Goal: Information Seeking & Learning: Understand process/instructions

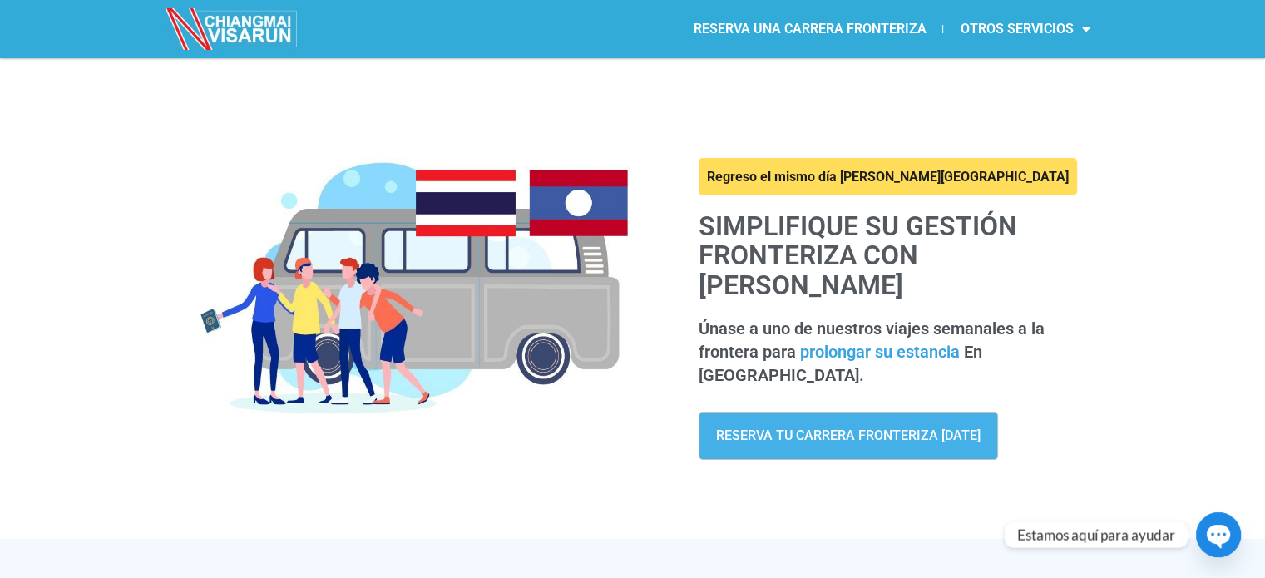
click at [1031, 129] on div "Regreso el mismo día a Chiang Mai Simplifique su gestión fronteriza con CHIANGM…" at bounding box center [633, 288] width 948 height 460
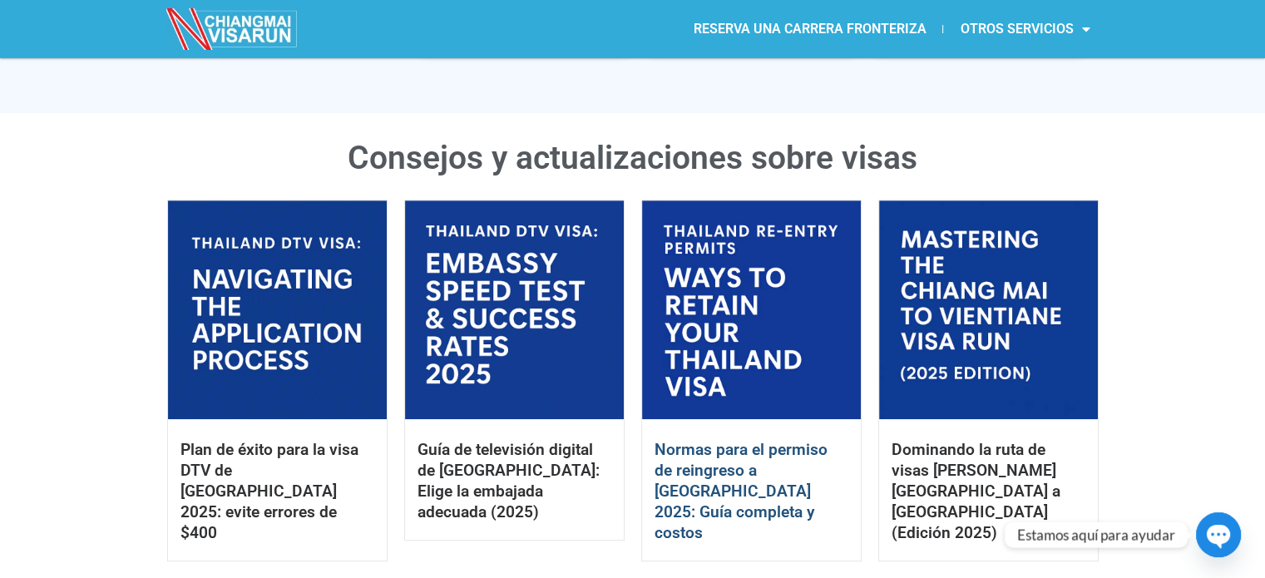
scroll to position [832, 0]
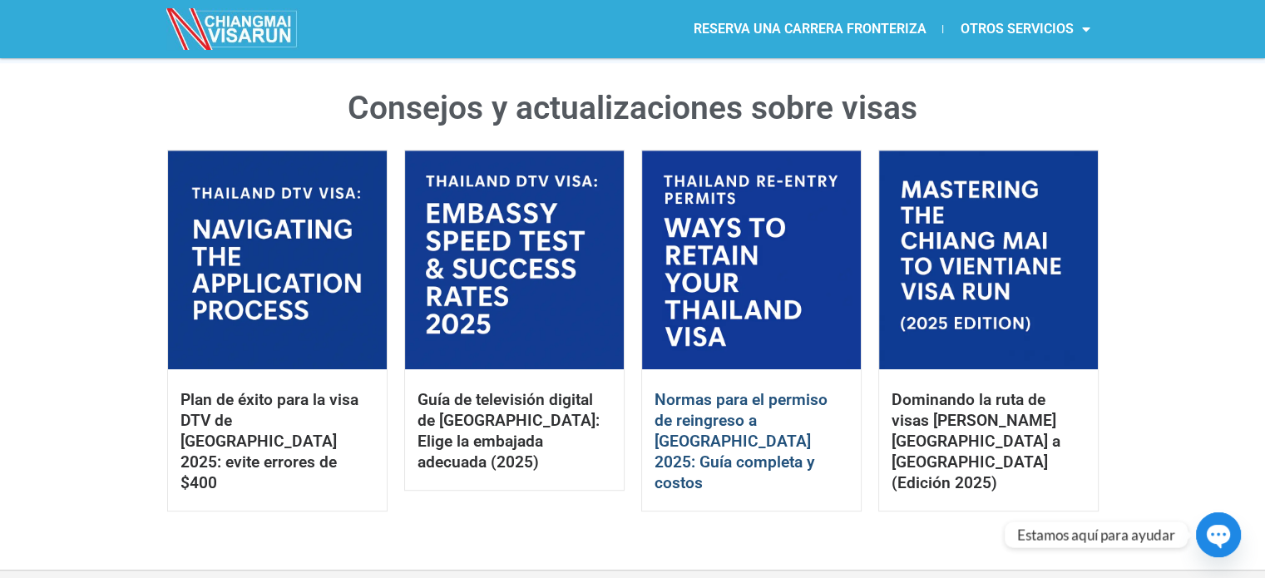
click at [748, 393] on font "Normas para el permiso de reingreso a Tailandia 2025: Guía completa y costos" at bounding box center [740, 441] width 173 height 102
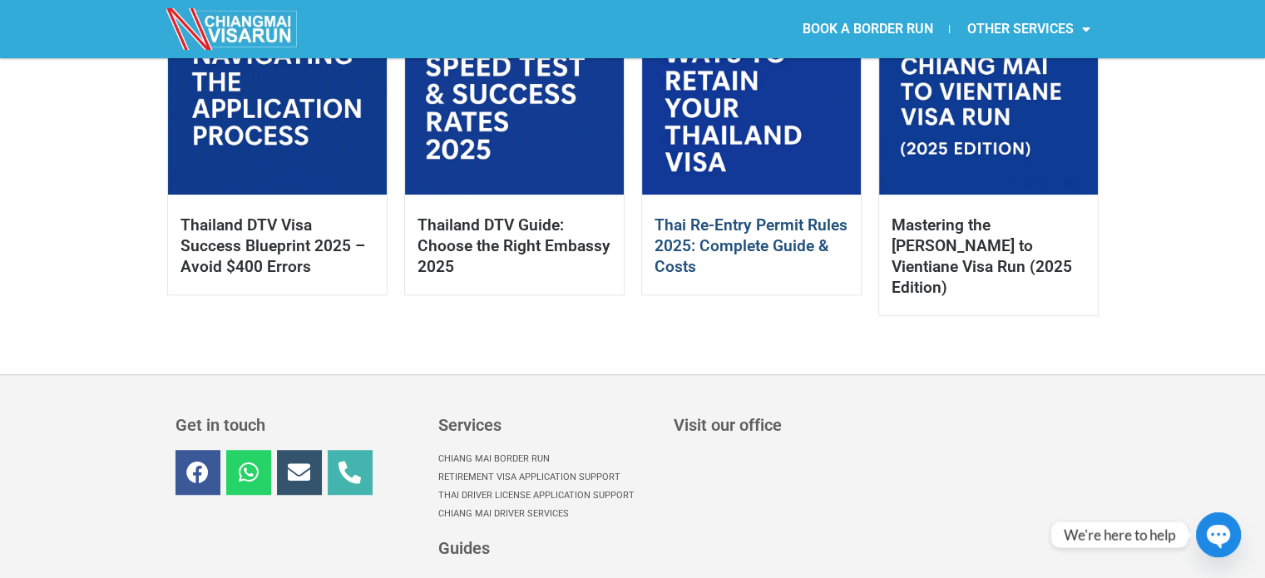
scroll to position [1144, 0]
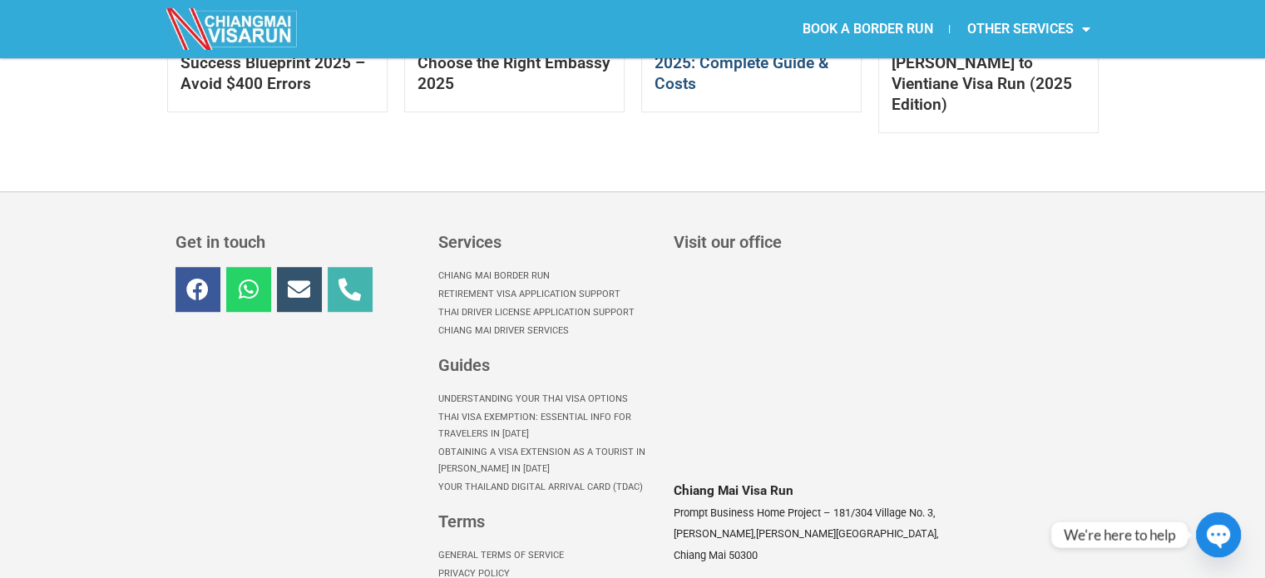
click at [492, 267] on link "Chiang Mai Border Run" at bounding box center [547, 276] width 219 height 18
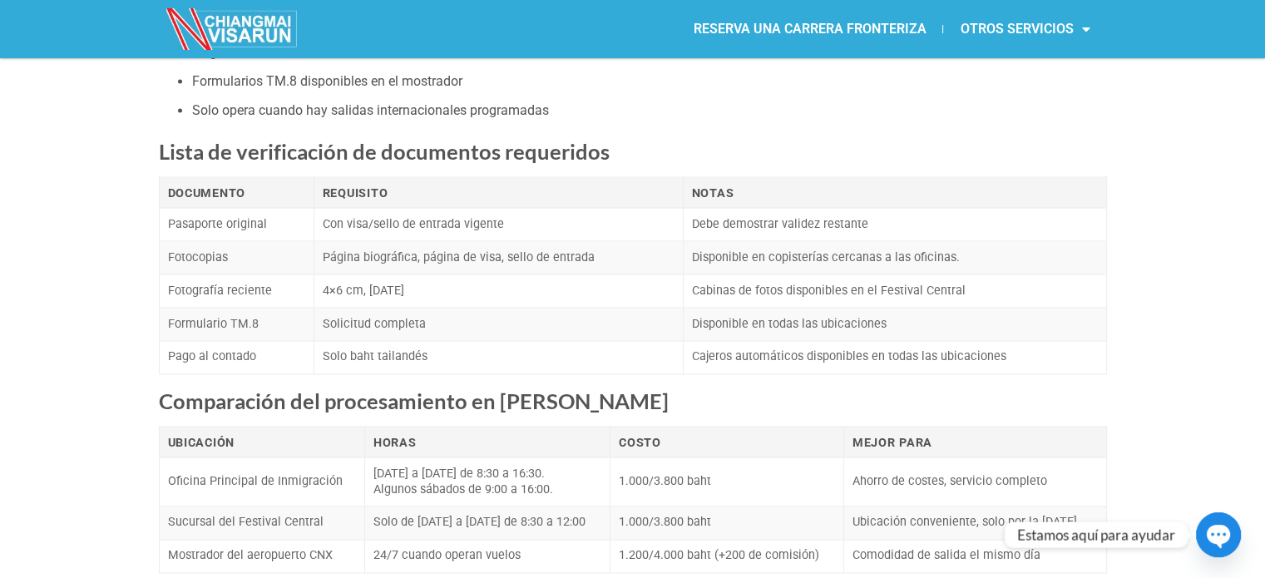
scroll to position [2661, 0]
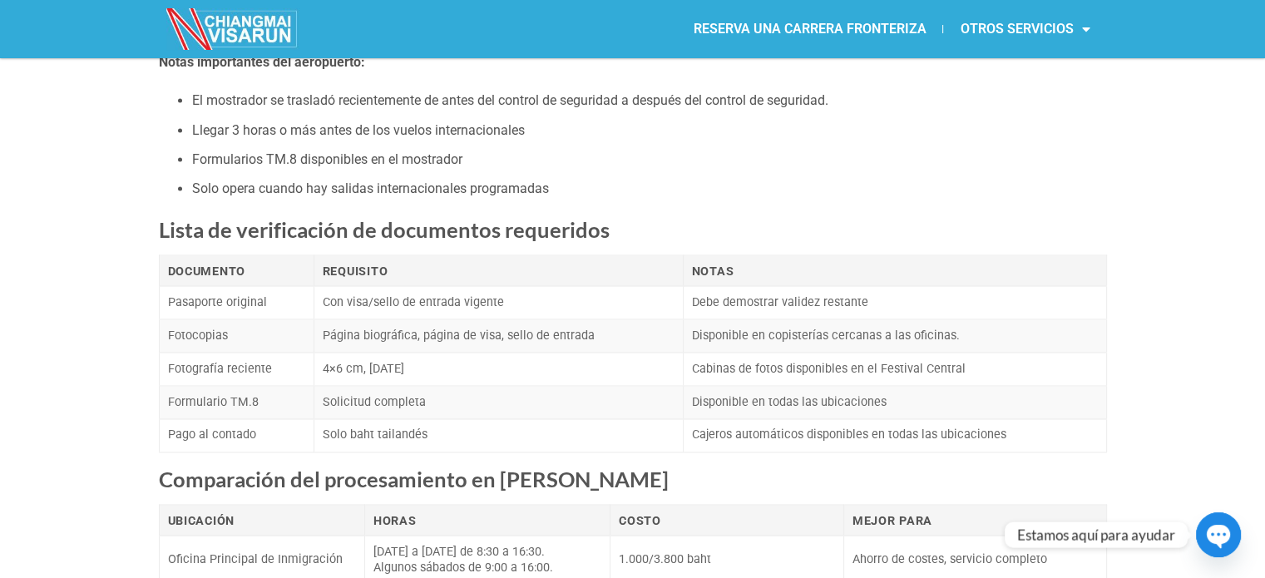
click at [938, 100] on li "El mostrador se trasladó recientemente de antes del control de seguridad a desp…" at bounding box center [649, 101] width 915 height 22
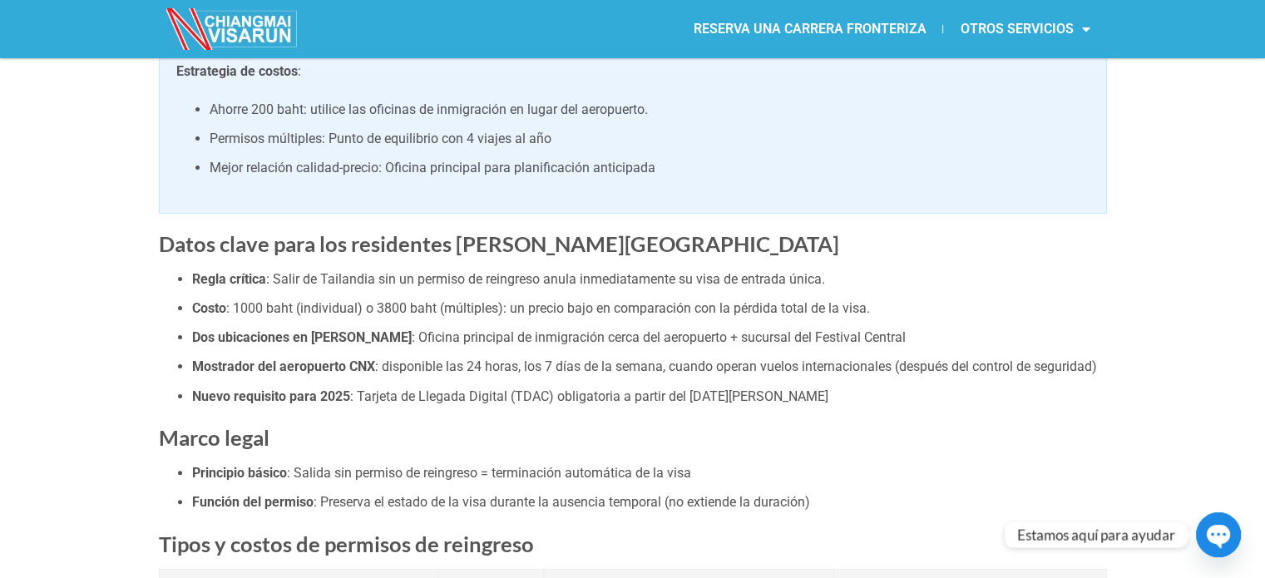
scroll to position [0, 0]
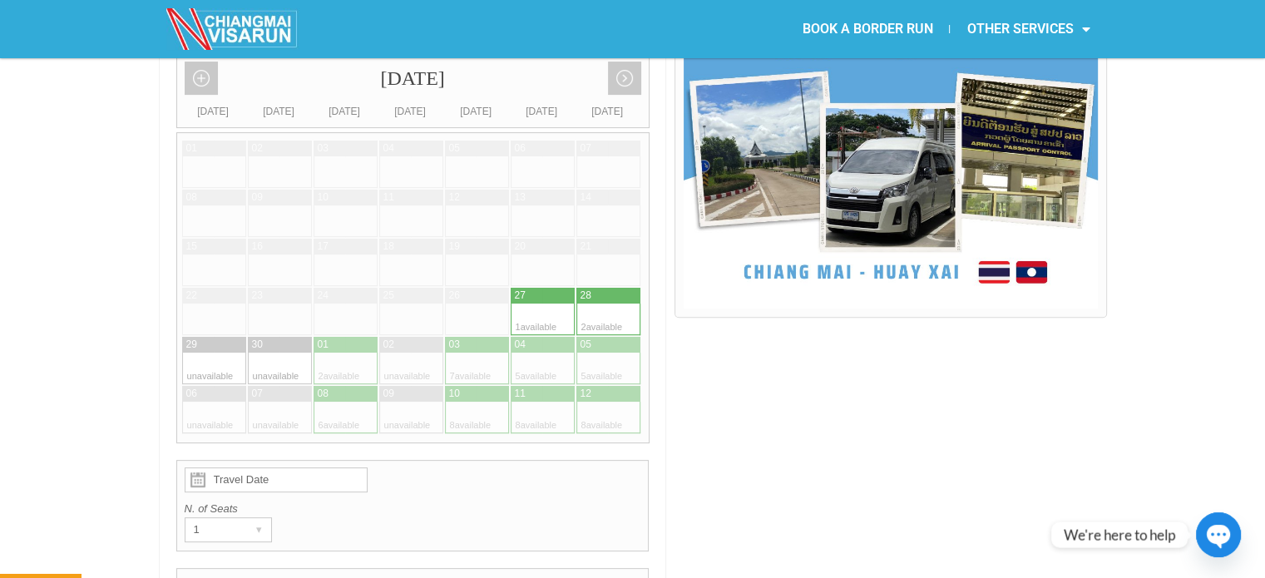
scroll to position [249, 0]
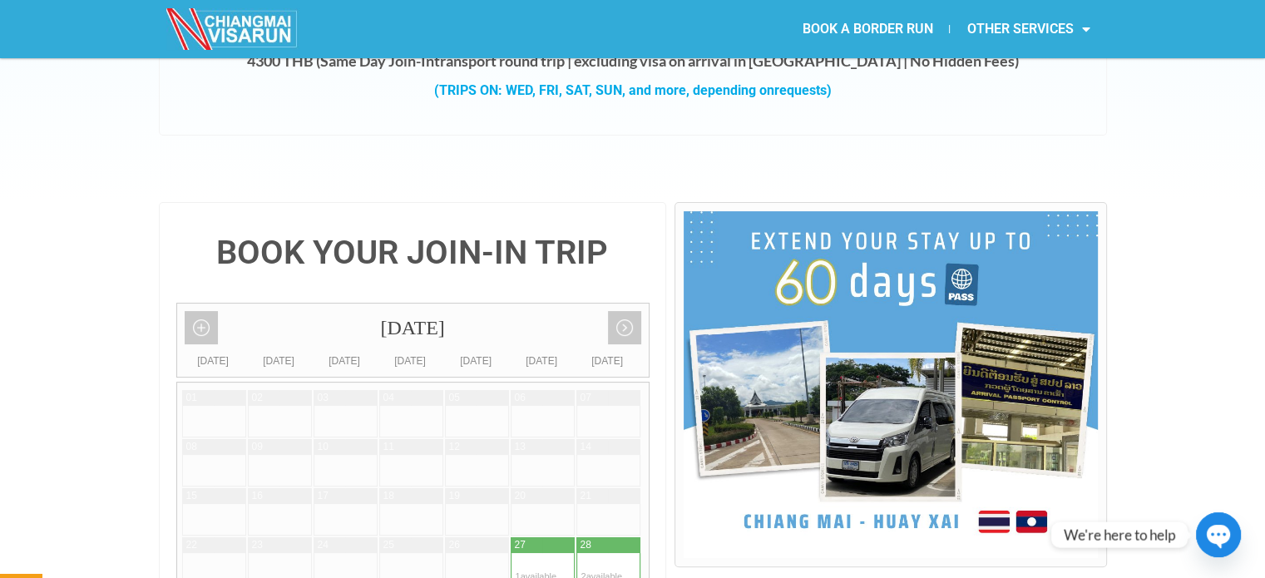
click at [880, 242] on img at bounding box center [890, 384] width 413 height 347
click at [849, 289] on img at bounding box center [890, 384] width 413 height 347
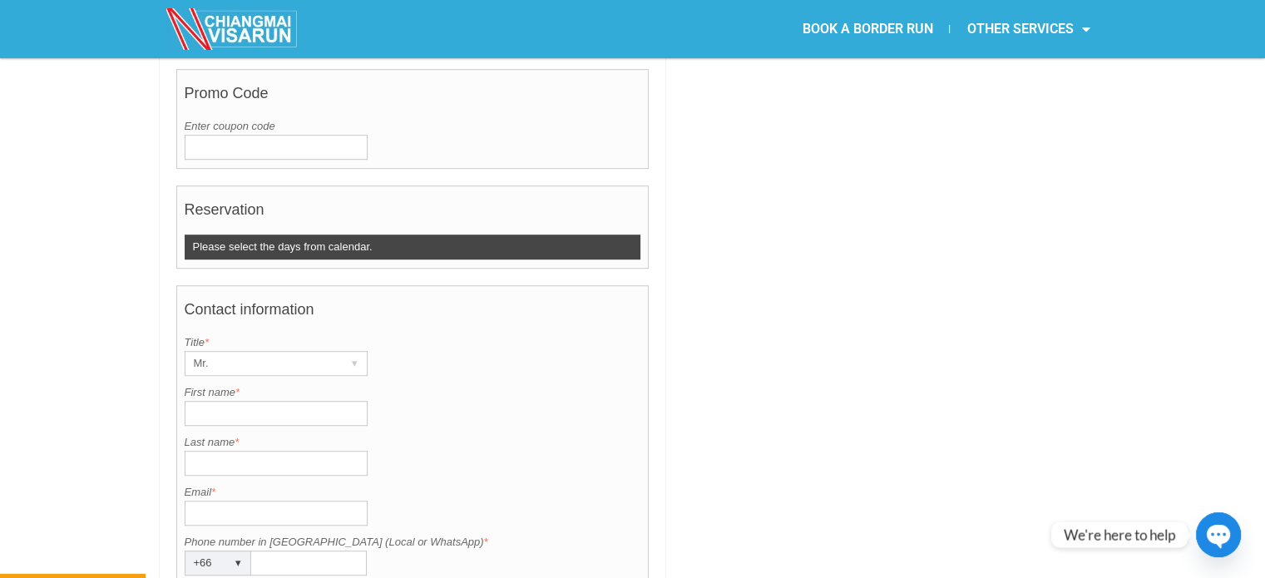
scroll to position [582, 0]
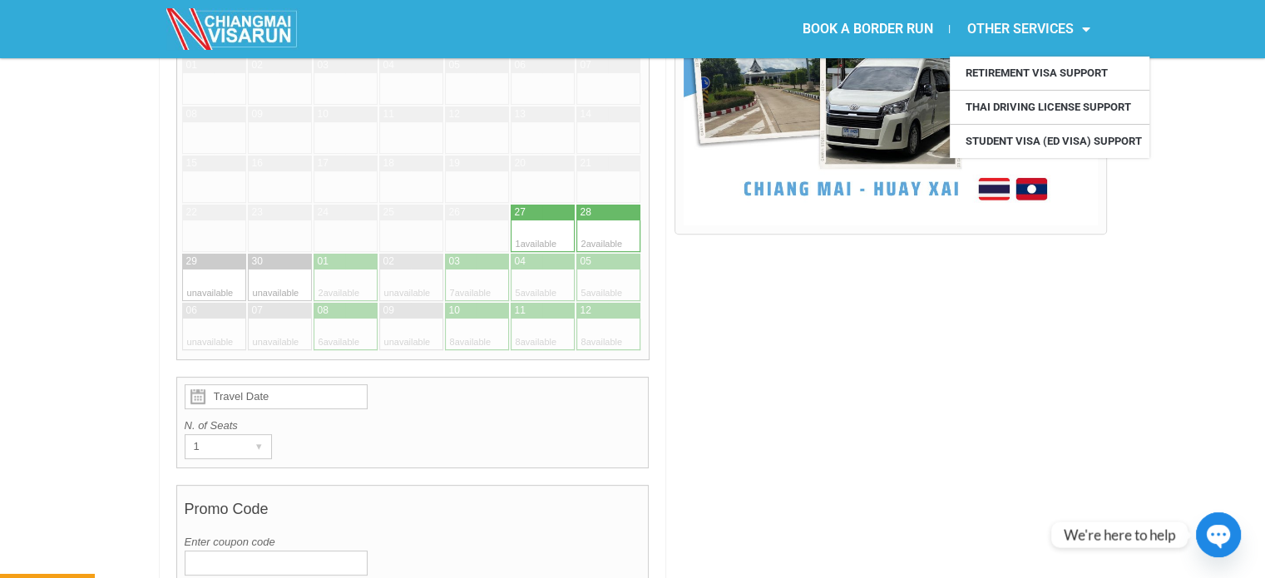
click at [1029, 30] on link "OTHER SERVICES" at bounding box center [1028, 29] width 156 height 38
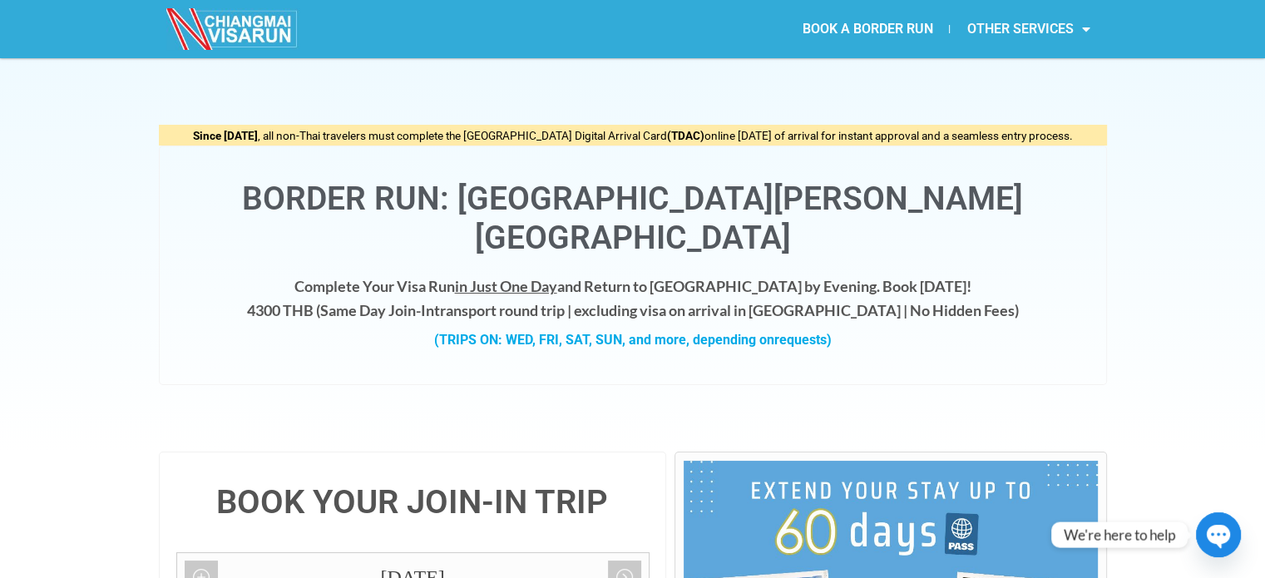
click at [1029, 30] on link "OTHER SERVICES" at bounding box center [1028, 29] width 156 height 38
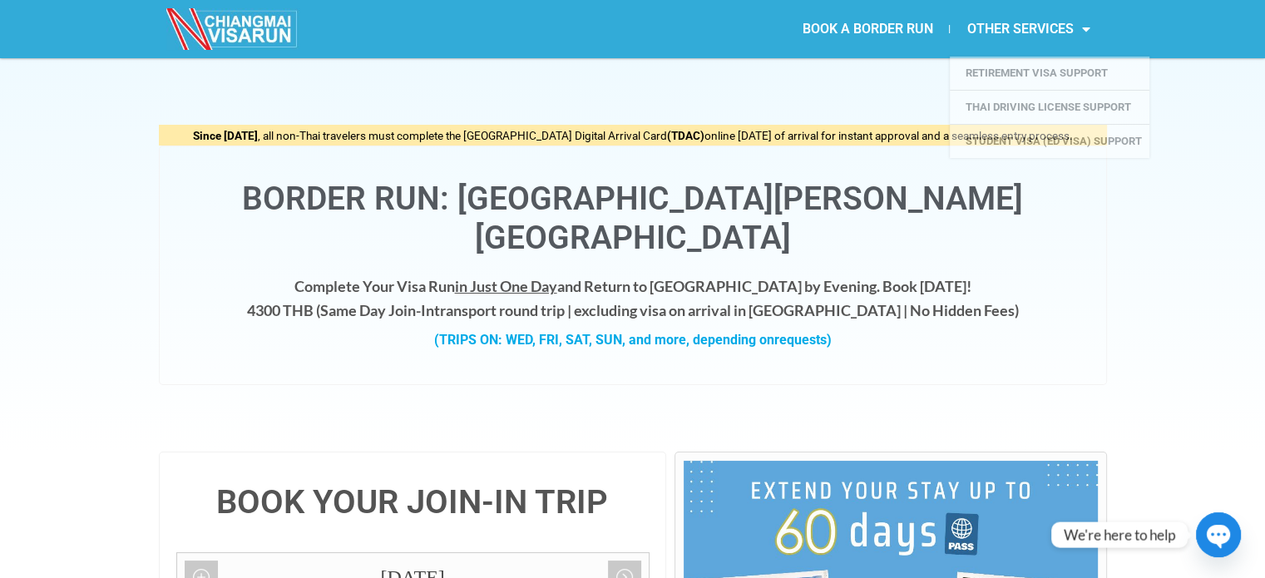
click at [885, 31] on link "BOOK A BORDER RUN" at bounding box center [867, 29] width 164 height 38
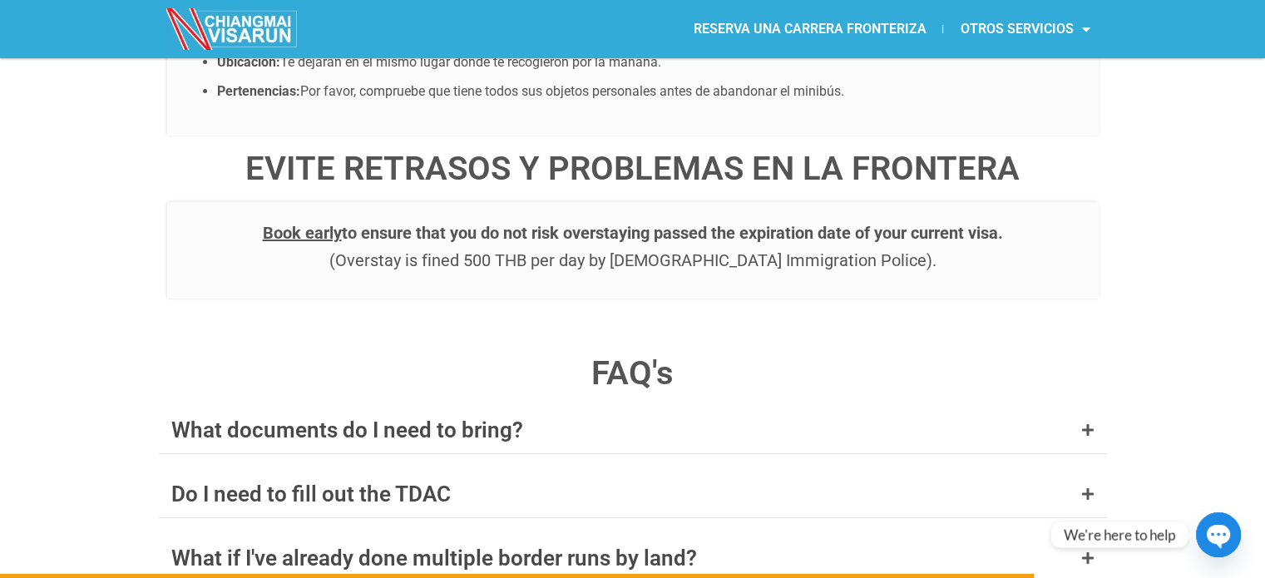
scroll to position [6406, 0]
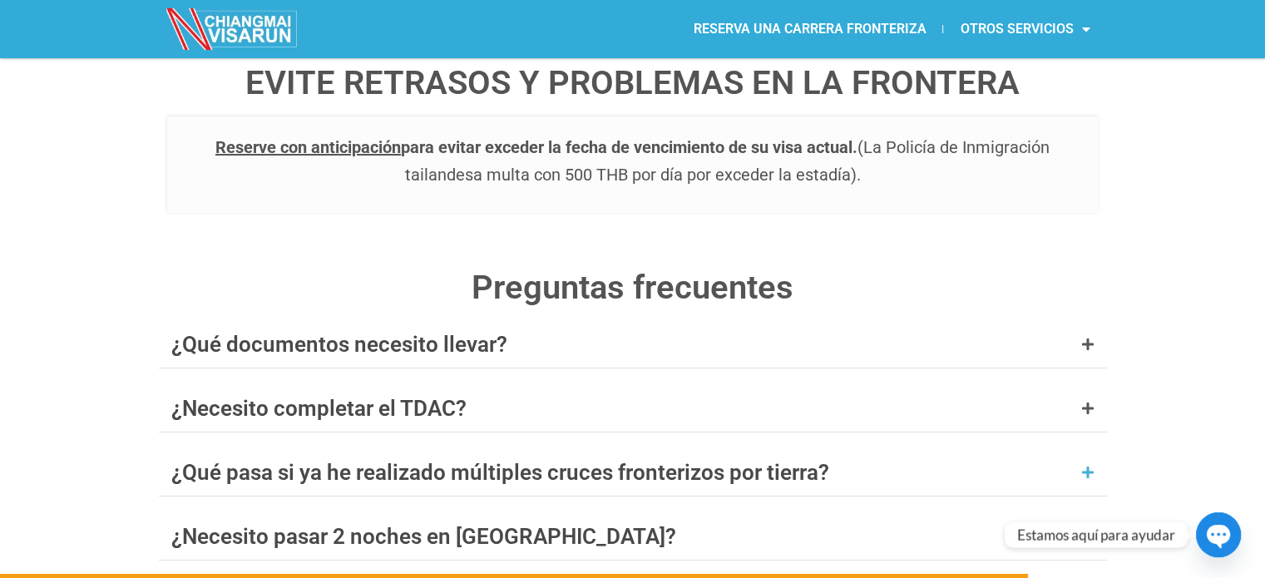
click at [1081, 466] on icon at bounding box center [1087, 472] width 13 height 13
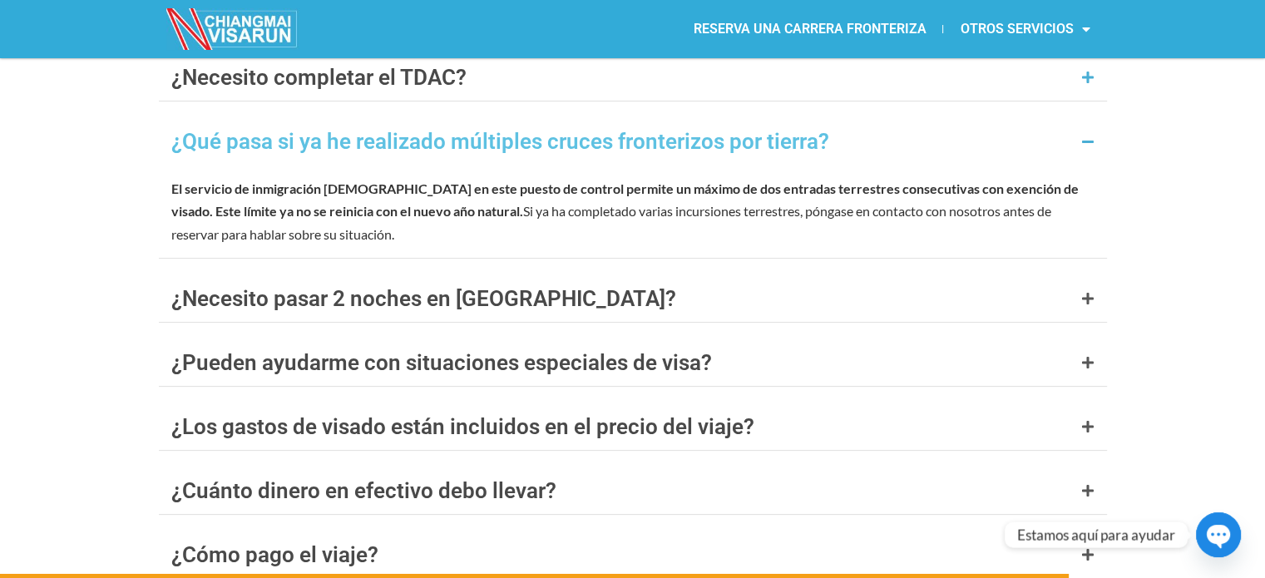
scroll to position [6738, 0]
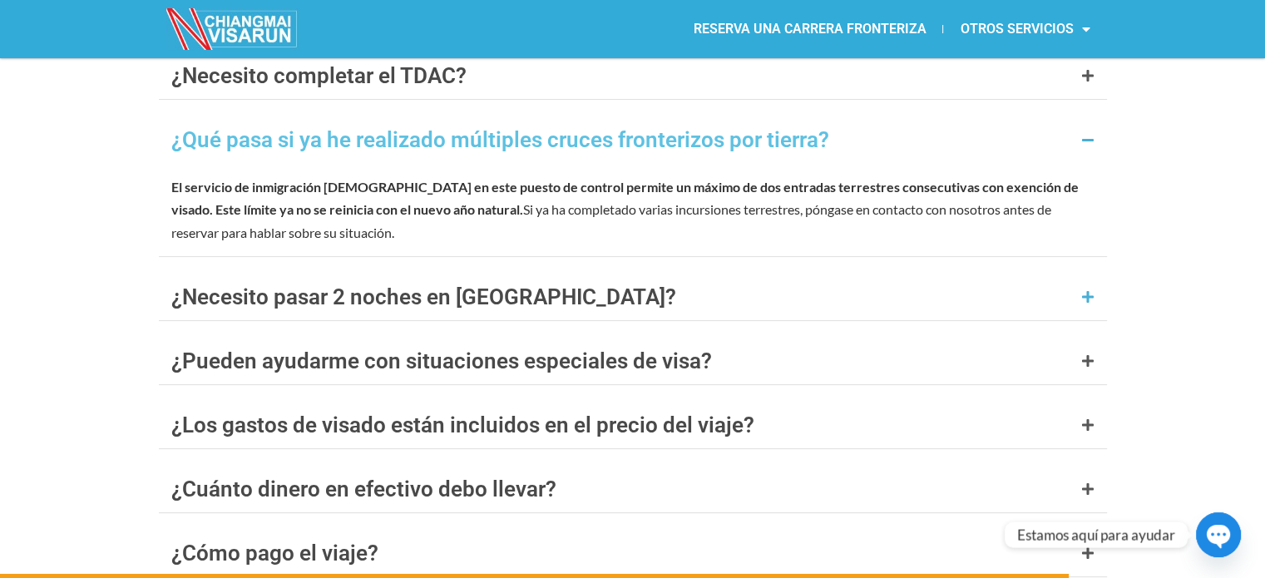
click at [952, 274] on div "¿Necesito pasar 2 noches en Laos?" at bounding box center [633, 297] width 948 height 47
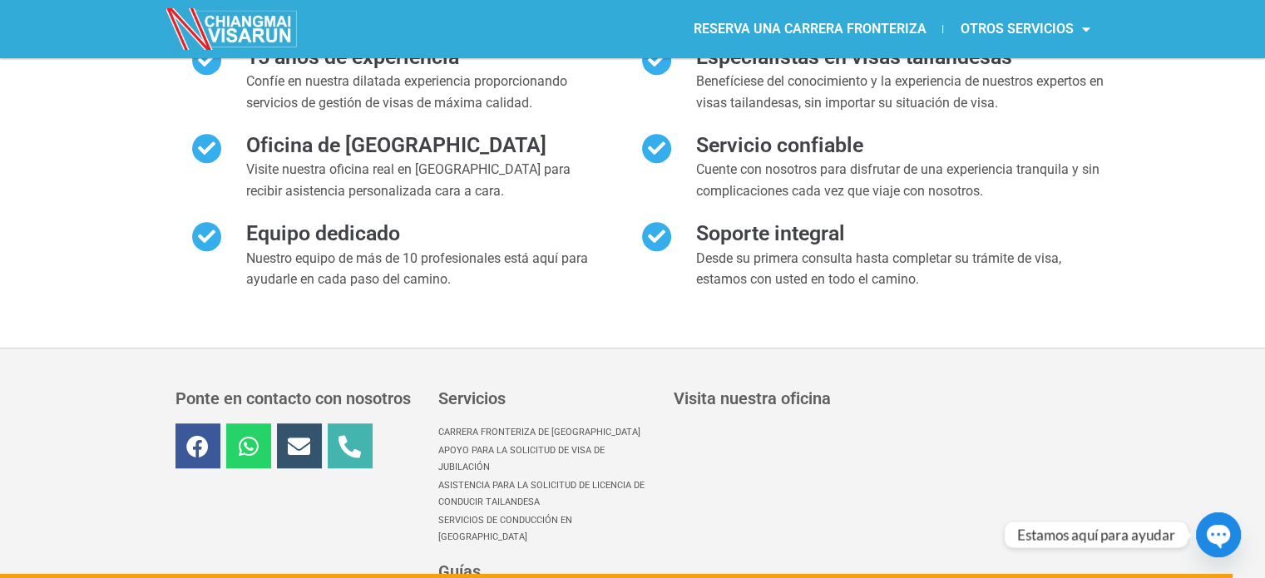
scroll to position [7819, 0]
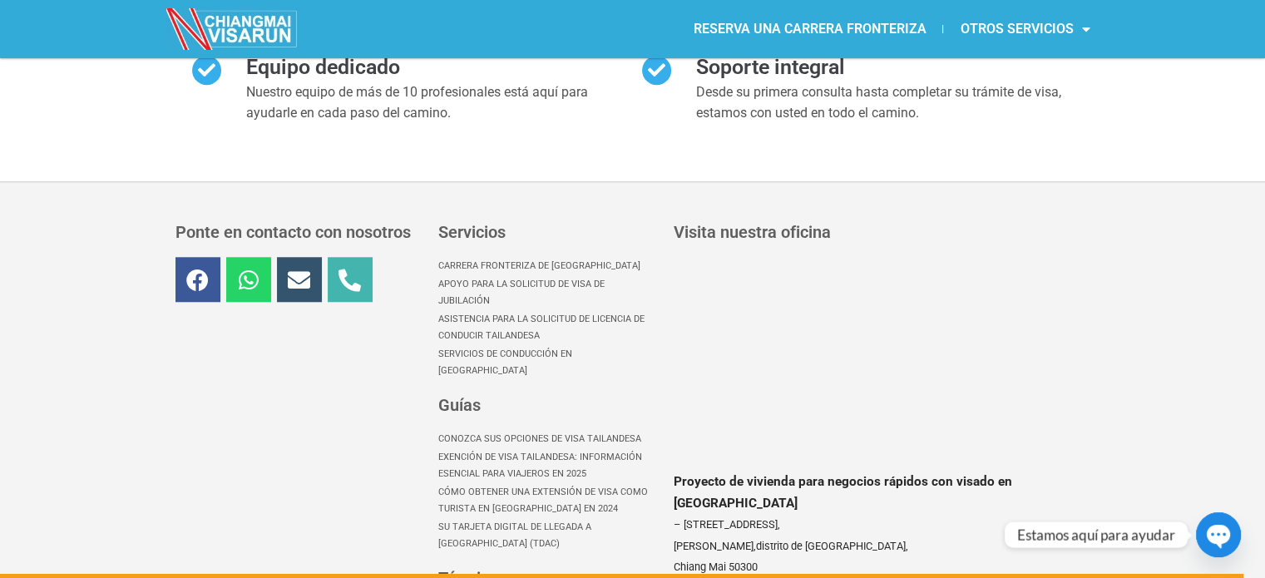
click at [530, 486] on font "Cómo obtener una extensión de visa como turista en Chiang Mai en 2024" at bounding box center [543, 499] width 210 height 27
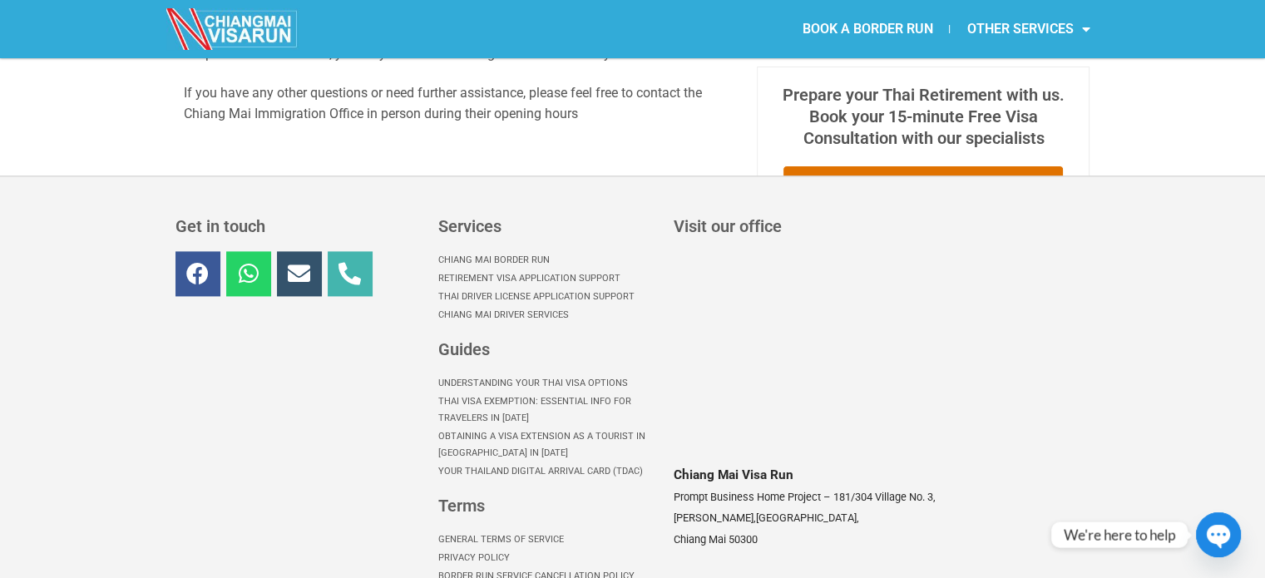
scroll to position [2416, 0]
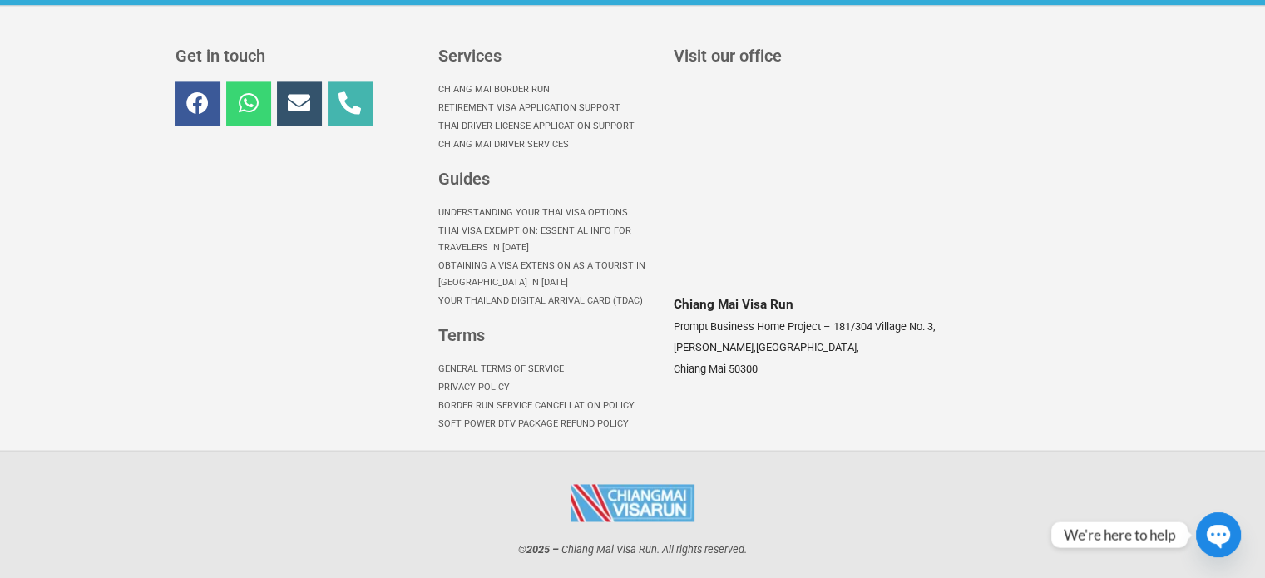
click at [241, 92] on icon at bounding box center [248, 102] width 22 height 22
